Goal: Information Seeking & Learning: Learn about a topic

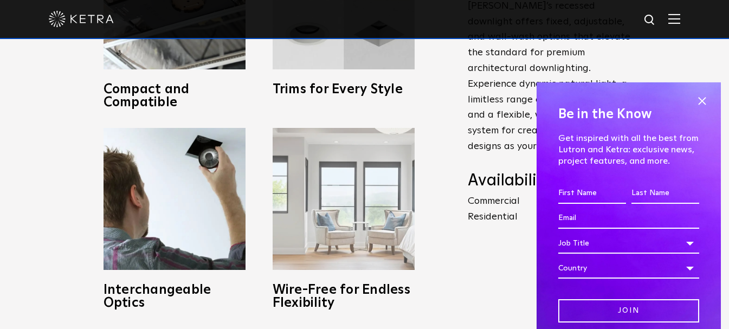
scroll to position [325, 0]
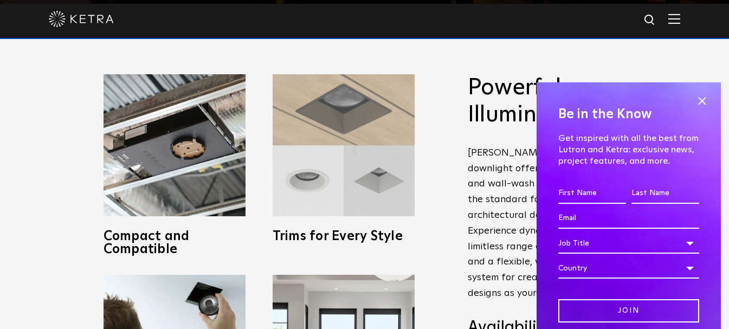
click at [320, 113] on img at bounding box center [344, 145] width 142 height 142
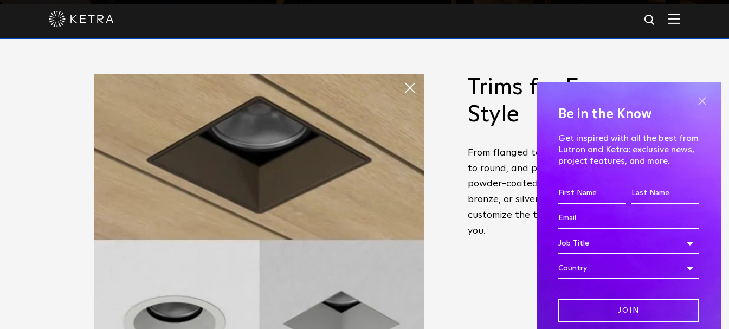
click at [696, 102] on span at bounding box center [702, 101] width 16 height 16
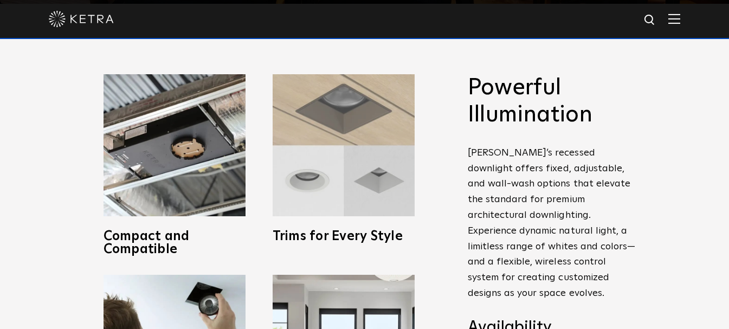
click at [345, 104] on img at bounding box center [344, 145] width 142 height 142
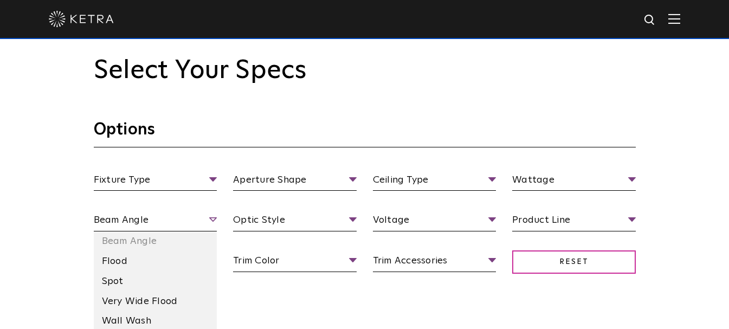
scroll to position [922, 0]
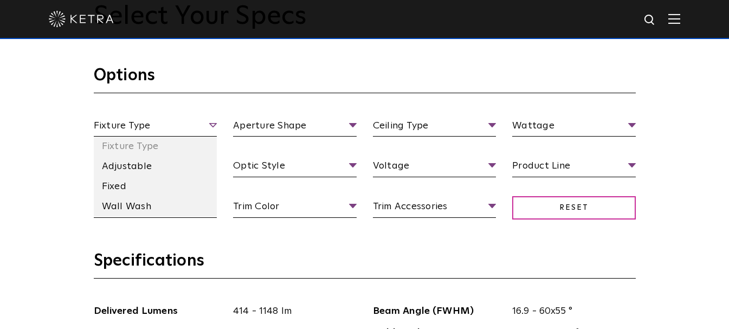
click at [208, 126] on span "Fixture Type" at bounding box center [156, 127] width 124 height 19
click at [126, 165] on li "Adjustable" at bounding box center [156, 167] width 124 height 20
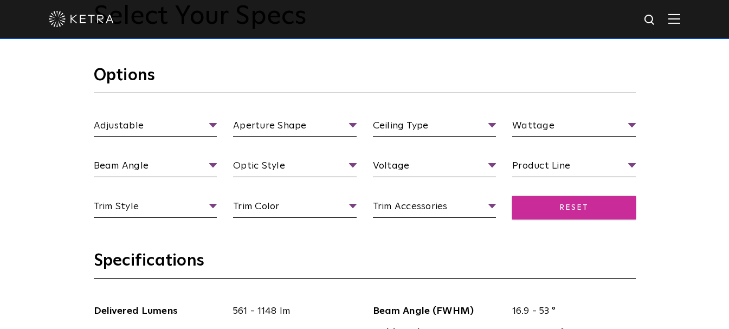
click at [568, 203] on span "Reset" at bounding box center [574, 207] width 124 height 23
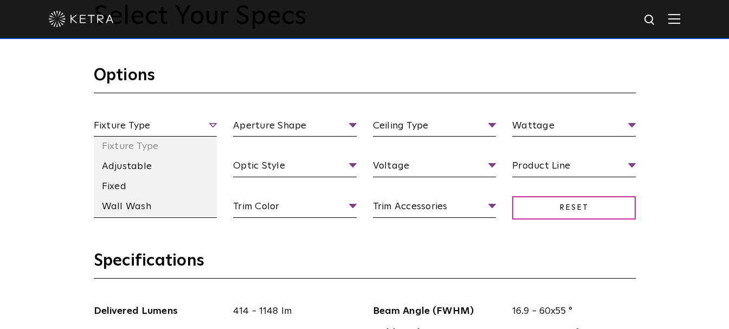
click at [210, 127] on span "Fixture Type" at bounding box center [156, 127] width 124 height 19
click at [132, 168] on li "Adjustable" at bounding box center [156, 167] width 124 height 20
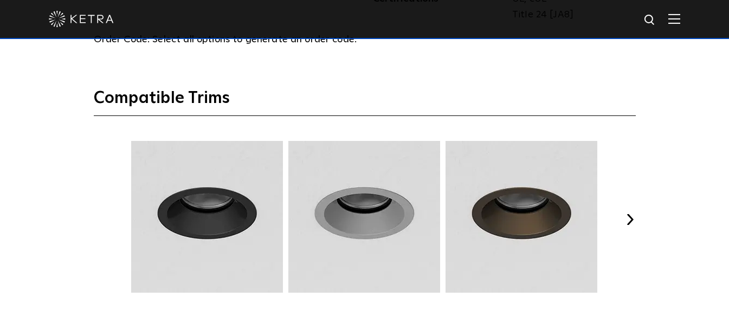
scroll to position [1139, 0]
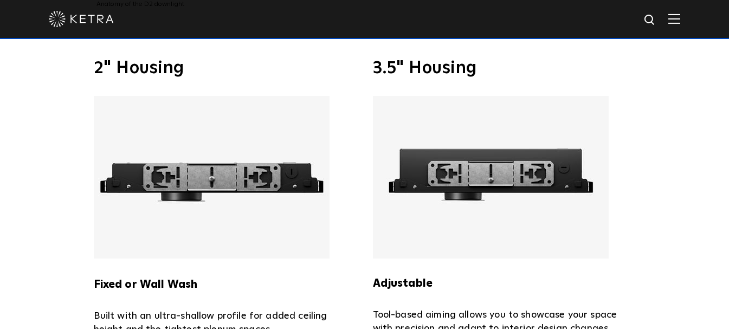
scroll to position [1997, 0]
